Goal: Obtain resource: Obtain resource

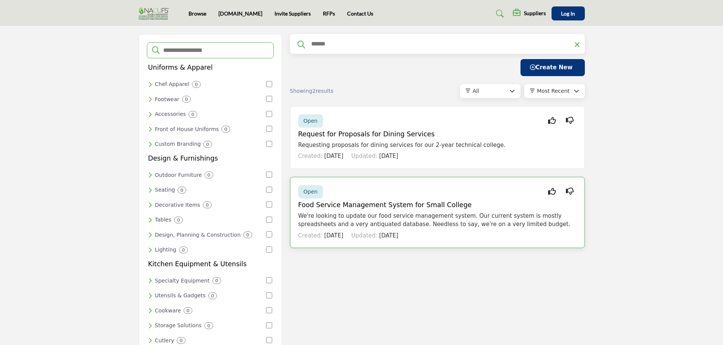
click at [420, 237] on div "Created: [DATE] Updated: [DATE]" at bounding box center [437, 234] width 278 height 11
click at [441, 232] on div "Created: [DATE] Updated: [DATE]" at bounding box center [437, 234] width 278 height 11
click at [492, 215] on p "We're looking to update our food service management system. Our current system …" at bounding box center [437, 220] width 278 height 17
click at [357, 190] on div "Open Interested Not Interested" at bounding box center [437, 191] width 278 height 13
click at [485, 215] on p "We're looking to update our food service management system. Our current system …" at bounding box center [437, 220] width 278 height 17
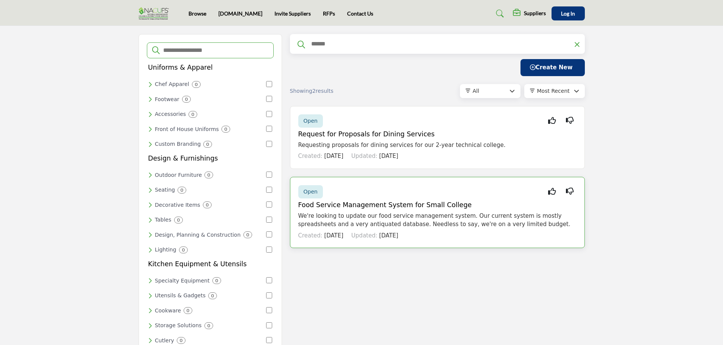
click at [305, 193] on span "Open" at bounding box center [311, 192] width 14 height 6
click at [399, 195] on div "Open Interested Not Interested" at bounding box center [437, 191] width 278 height 13
click at [409, 239] on div "Created: 5w ago Updated: 5w ago" at bounding box center [437, 234] width 278 height 11
click at [317, 187] on div "Open" at bounding box center [310, 191] width 25 height 13
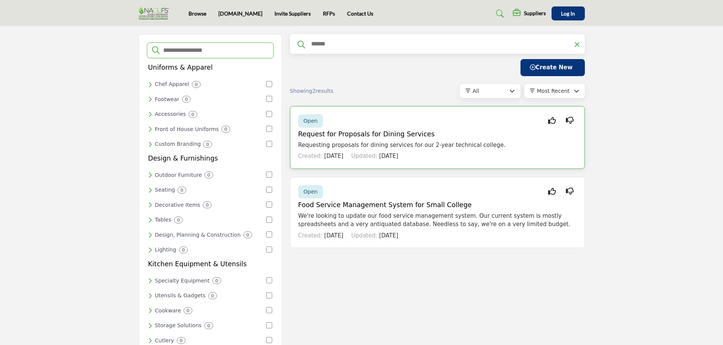
click at [418, 150] on div "Created: 6d ago Updated: 6d ago" at bounding box center [437, 154] width 278 height 11
click at [310, 125] on div "Open" at bounding box center [310, 120] width 25 height 13
click at [404, 121] on div "Open Interested Not Interested" at bounding box center [437, 120] width 278 height 13
click at [547, 150] on div "Created: 6d ago Updated: 6d ago" at bounding box center [437, 154] width 278 height 11
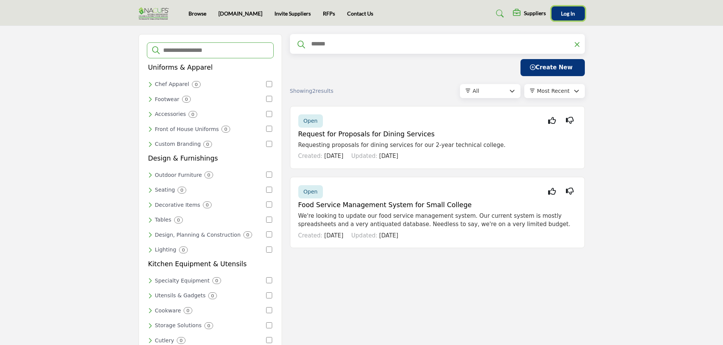
click at [567, 12] on span "Log In" at bounding box center [568, 13] width 14 height 6
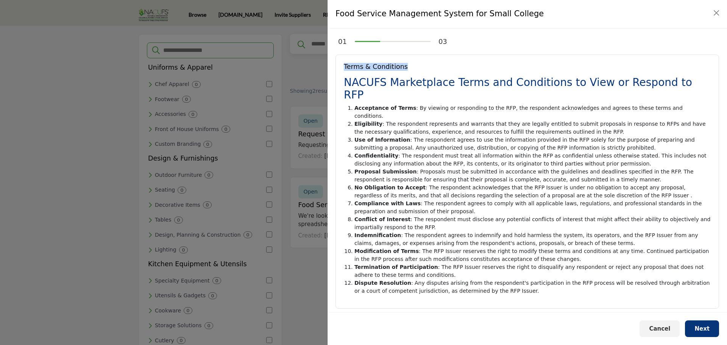
drag, startPoint x: 470, startPoint y: 47, endPoint x: 359, endPoint y: 15, distance: 115.2
click at [468, 46] on div "01 03 Terms & Conditions NACUFS Marketplace Terms and Conditions to View or Res…" at bounding box center [527, 168] width 399 height 281
click at [530, 317] on div "I agree to the Terms and Conditions related to reviewing and responding to any …" at bounding box center [464, 322] width 237 height 10
click at [701, 326] on span "Next" at bounding box center [701, 328] width 15 height 7
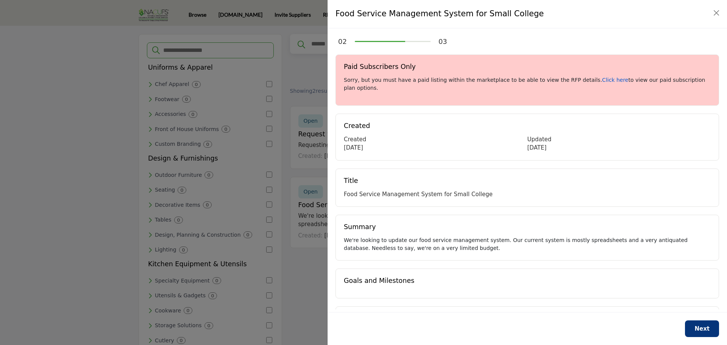
click at [602, 80] on link "Click here" at bounding box center [615, 80] width 26 height 6
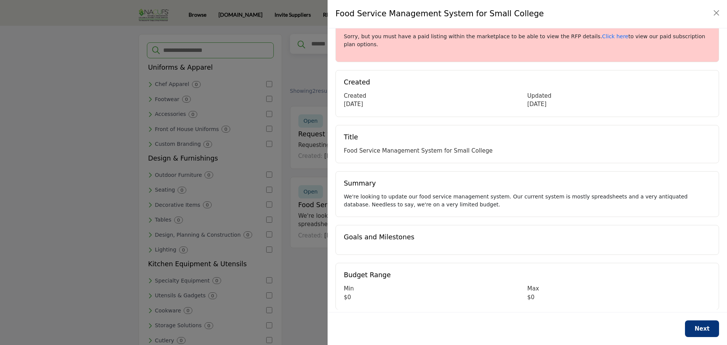
scroll to position [44, 0]
click at [698, 327] on span "Next" at bounding box center [701, 328] width 15 height 7
click at [702, 329] on span "Next" at bounding box center [701, 328] width 15 height 7
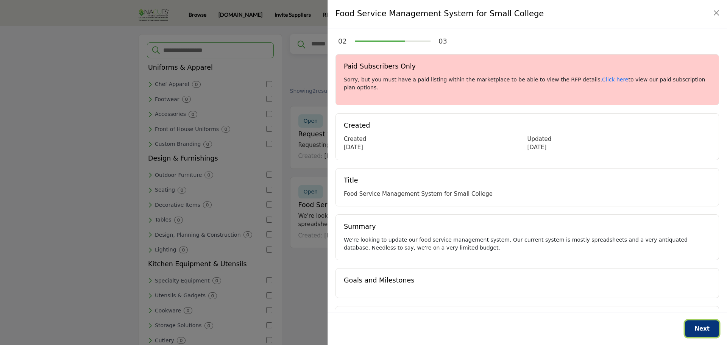
scroll to position [0, 0]
click at [718, 17] on button "Close" at bounding box center [716, 13] width 11 height 11
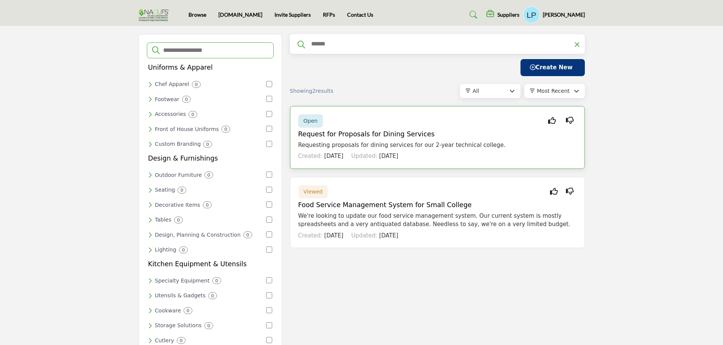
click at [415, 125] on div "Open Interested Not Interested" at bounding box center [437, 120] width 278 height 13
click at [310, 128] on div "Open Interested Not Interested Request for Proposals for Dining Services Reques…" at bounding box center [437, 137] width 295 height 63
click at [315, 119] on span "Open" at bounding box center [311, 121] width 14 height 6
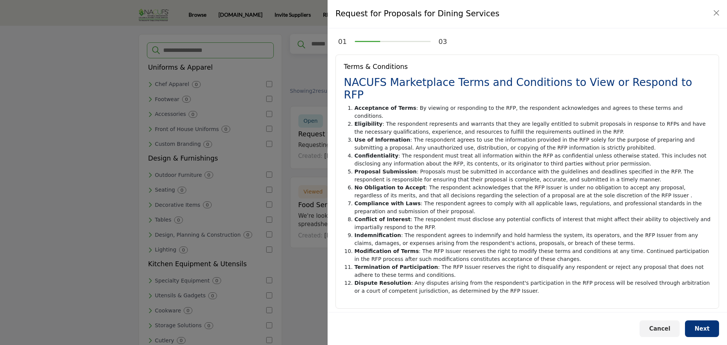
click at [494, 317] on div "I agree to the Terms and Conditions related to reviewing and responding to any …" at bounding box center [464, 322] width 237 height 10
click at [701, 331] on span "Next" at bounding box center [701, 328] width 15 height 7
